Goal: Task Accomplishment & Management: Manage account settings

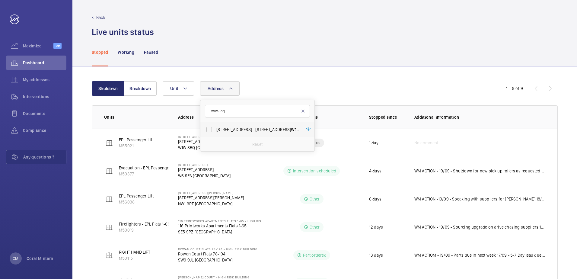
type input "w1w 8bq"
click at [265, 124] on label "[STREET_ADDRESS] - [STREET_ADDRESS]" at bounding box center [253, 129] width 105 height 14
click at [215, 124] on input "[STREET_ADDRESS] - [STREET_ADDRESS]" at bounding box center [209, 130] width 12 height 12
checkbox input "true"
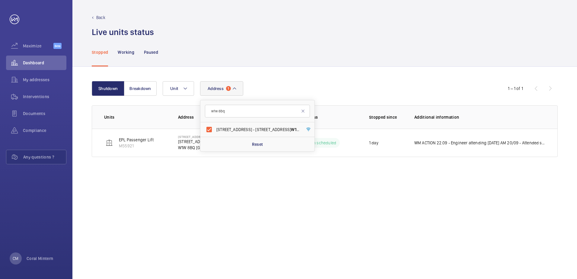
click at [389, 100] on wm-front-table "Shutdown Breakdown Address [STREET_ADDRESS] - [STREET_ADDRESS] Reset Unit 1 – 1…" at bounding box center [325, 119] width 466 height 76
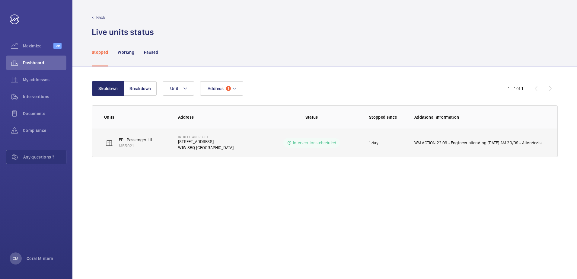
click at [444, 136] on td "WM ACTION 22.09 - Engineer attending [DATE] AM 20/09 - Attended site unable to …" at bounding box center [481, 143] width 153 height 28
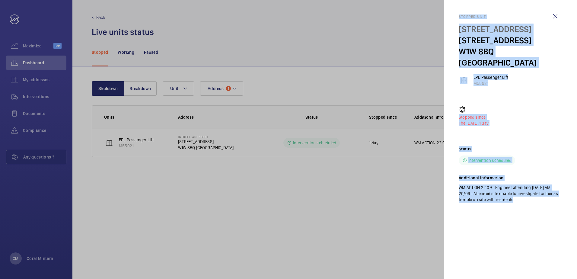
drag, startPoint x: 509, startPoint y: 194, endPoint x: 456, endPoint y: 14, distance: 187.7
click at [456, 14] on mat-sidenav "Stopped [STREET_ADDRESS] EPL Passenger Lift M55921 Stopped since The [DATE], 1 …" at bounding box center [511, 139] width 133 height 279
copy div "Stopped [STREET_ADDRESS] EPL Passenger Lift M55921 Stopped since The [DATE], 1 …"
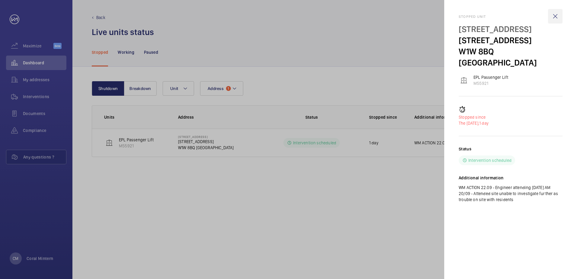
click at [558, 14] on wm-front-icon-button at bounding box center [555, 16] width 14 height 14
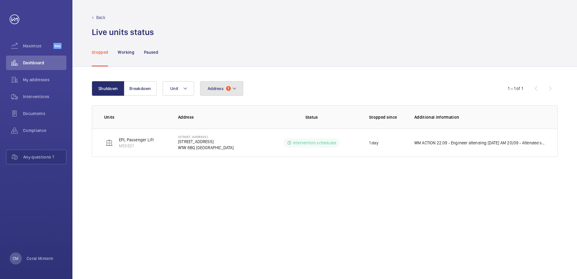
click at [234, 89] on mat-icon at bounding box center [234, 88] width 5 height 7
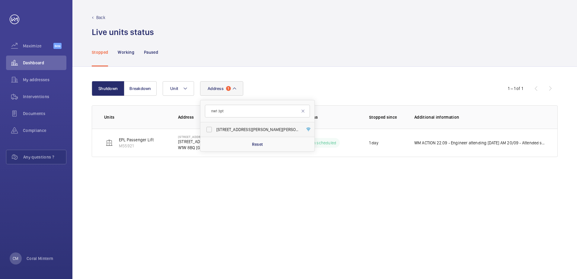
type input "nw1 3pt"
click at [254, 127] on span "[STREET_ADDRESS][PERSON_NAME][PERSON_NAME]" at bounding box center [258, 130] width 83 height 6
click at [215, 127] on input "[STREET_ADDRESS][PERSON_NAME][PERSON_NAME]" at bounding box center [209, 130] width 12 height 12
checkbox input "true"
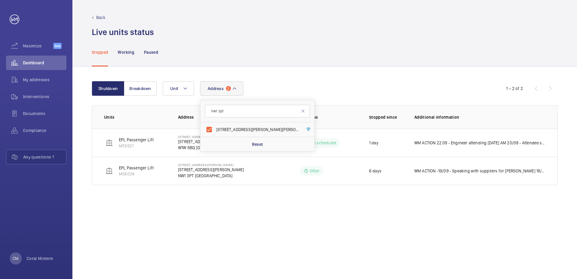
click at [321, 88] on div "Address [STREET_ADDRESS][PERSON_NAME][PERSON_NAME] Reset Unit" at bounding box center [324, 88] width 323 height 14
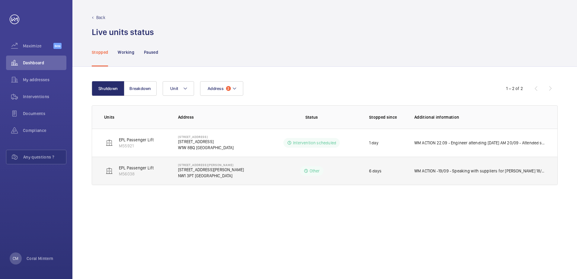
click at [349, 167] on td "Other" at bounding box center [311, 171] width 95 height 28
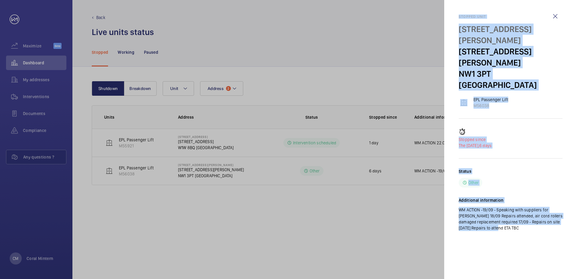
drag, startPoint x: 518, startPoint y: 199, endPoint x: 457, endPoint y: 18, distance: 190.4
click at [457, 18] on mat-sidenav "Stopped [STREET_ADDRESS][PERSON_NAME][PERSON_NAME] EPL Passenger Lift M56038 St…" at bounding box center [511, 139] width 133 height 279
copy div "Stopped [STREET_ADDRESS][PERSON_NAME][PERSON_NAME] EPL Passenger Lift M56038 St…"
drag, startPoint x: 564, startPoint y: 14, endPoint x: 558, endPoint y: 18, distance: 7.0
click at [563, 14] on mat-sidenav "Stopped [STREET_ADDRESS][PERSON_NAME][PERSON_NAME] EPL Passenger Lift M56038 St…" at bounding box center [511, 139] width 133 height 279
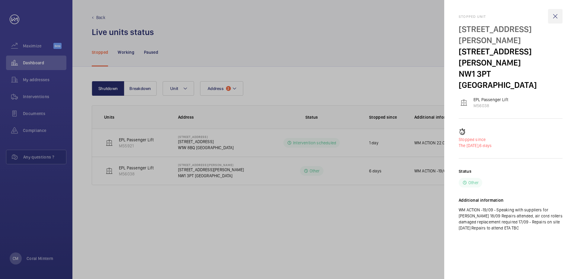
click at [558, 18] on wm-front-icon-button at bounding box center [555, 16] width 14 height 14
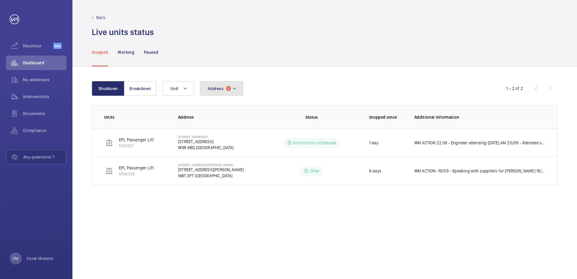
click at [222, 87] on span "Address" at bounding box center [216, 88] width 16 height 5
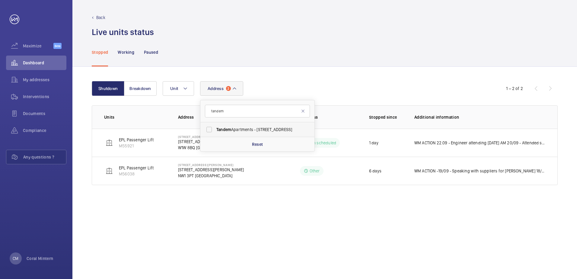
type input "tandem"
click at [253, 132] on span "Tandem Apartments - [STREET_ADDRESS]" at bounding box center [258, 130] width 83 height 6
click at [215, 132] on input "Tandem Apartments - [STREET_ADDRESS]" at bounding box center [209, 130] width 12 height 12
checkbox input "true"
click at [342, 209] on div "Shutdown Breakdown Address 3 tandem Tandem Apartments - [STREET_ADDRESS] Reset …" at bounding box center [324, 173] width 505 height 212
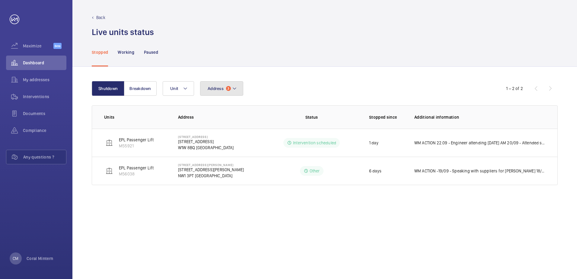
click at [224, 84] on button "Address 3" at bounding box center [221, 88] width 43 height 14
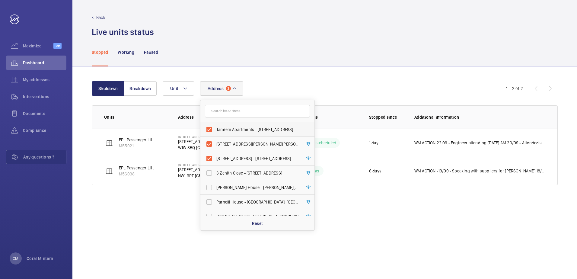
click at [248, 129] on span "Tandem Apartments - [STREET_ADDRESS]" at bounding box center [258, 130] width 83 height 6
click at [215, 129] on input "Tandem Apartments - [STREET_ADDRESS]" at bounding box center [209, 130] width 12 height 12
checkbox input "false"
click at [252, 140] on label "[STREET_ADDRESS] - [STREET_ADDRESS]" at bounding box center [253, 144] width 105 height 14
click at [215, 140] on input "[STREET_ADDRESS] - [STREET_ADDRESS]" at bounding box center [209, 144] width 12 height 12
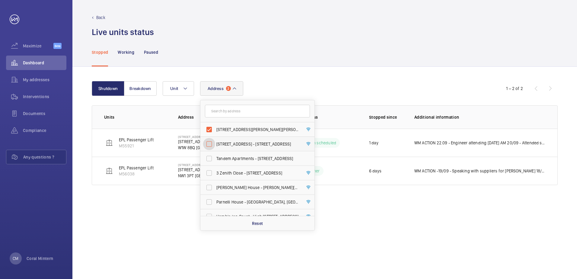
checkbox input "false"
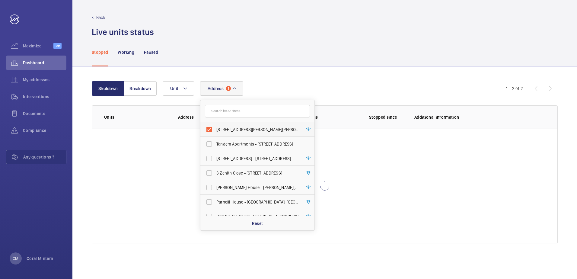
click at [253, 125] on label "[STREET_ADDRESS][PERSON_NAME][PERSON_NAME]" at bounding box center [253, 129] width 105 height 14
click at [215, 125] on input "[STREET_ADDRESS][PERSON_NAME][PERSON_NAME]" at bounding box center [209, 130] width 12 height 12
checkbox input "false"
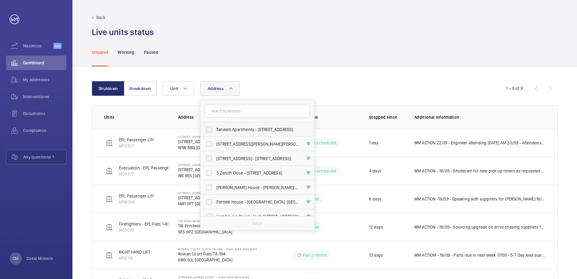
click at [255, 127] on span "Tandem Apartments - [STREET_ADDRESS]" at bounding box center [258, 130] width 83 height 6
click at [215, 127] on input "Tandem Apartments - [STREET_ADDRESS]" at bounding box center [209, 130] width 12 height 12
checkbox input "true"
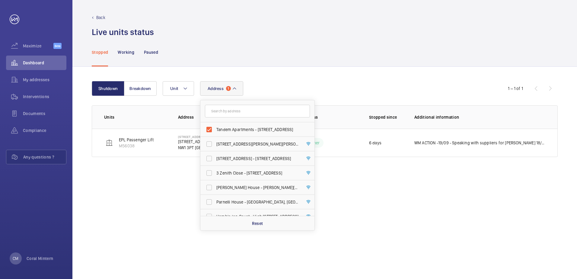
click at [335, 86] on div "Address 1 Tandem Apartments - [STREET_ADDRESS] [STREET_ADDRESS][PERSON_NAME][PE…" at bounding box center [324, 88] width 323 height 14
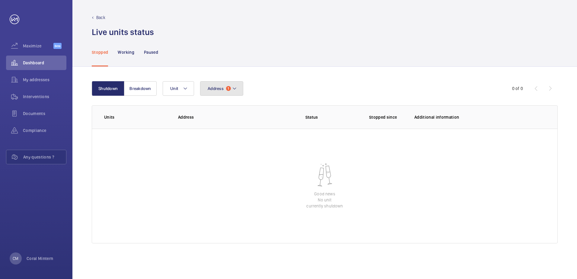
click at [218, 82] on button "Address 1" at bounding box center [221, 88] width 43 height 14
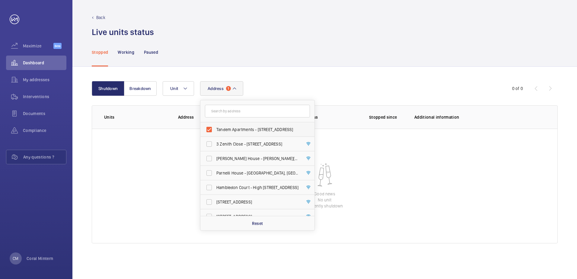
click at [241, 124] on label "Tandem Apartments - [STREET_ADDRESS]" at bounding box center [253, 129] width 105 height 14
click at [215, 124] on input "Tandem Apartments - [STREET_ADDRESS]" at bounding box center [209, 130] width 12 height 12
checkbox input "false"
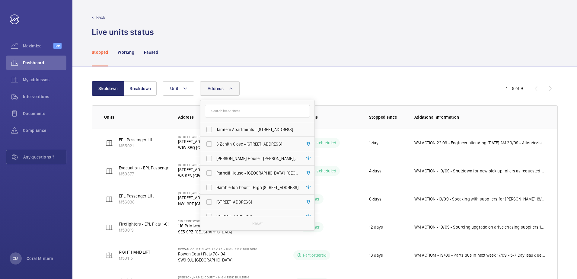
click at [211, 27] on div "Live units status﻿" at bounding box center [325, 32] width 466 height 11
